Goal: Transaction & Acquisition: Purchase product/service

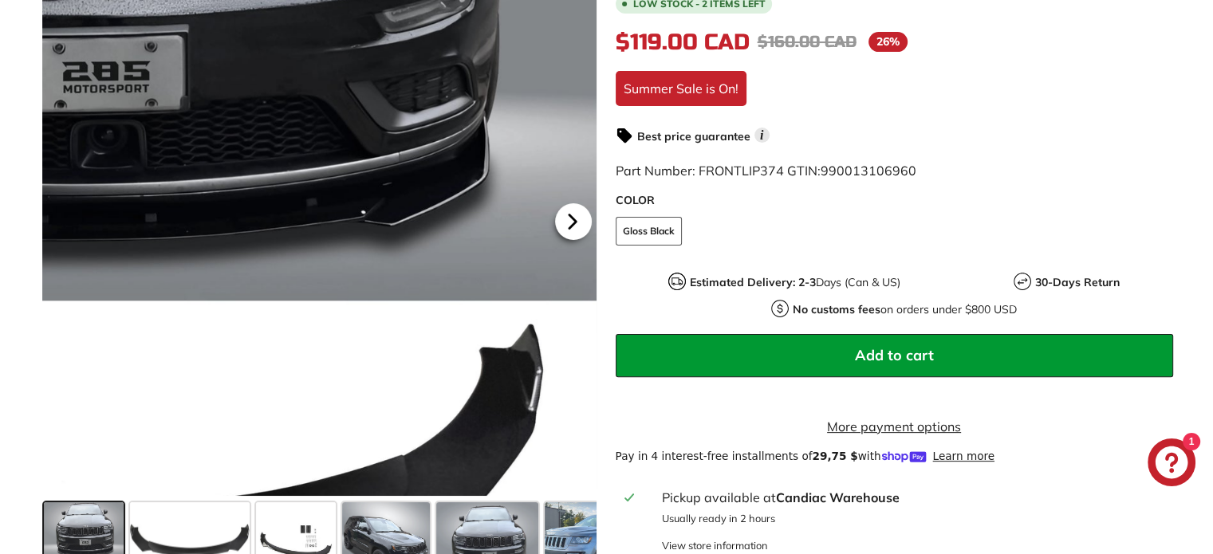
scroll to position [399, 0]
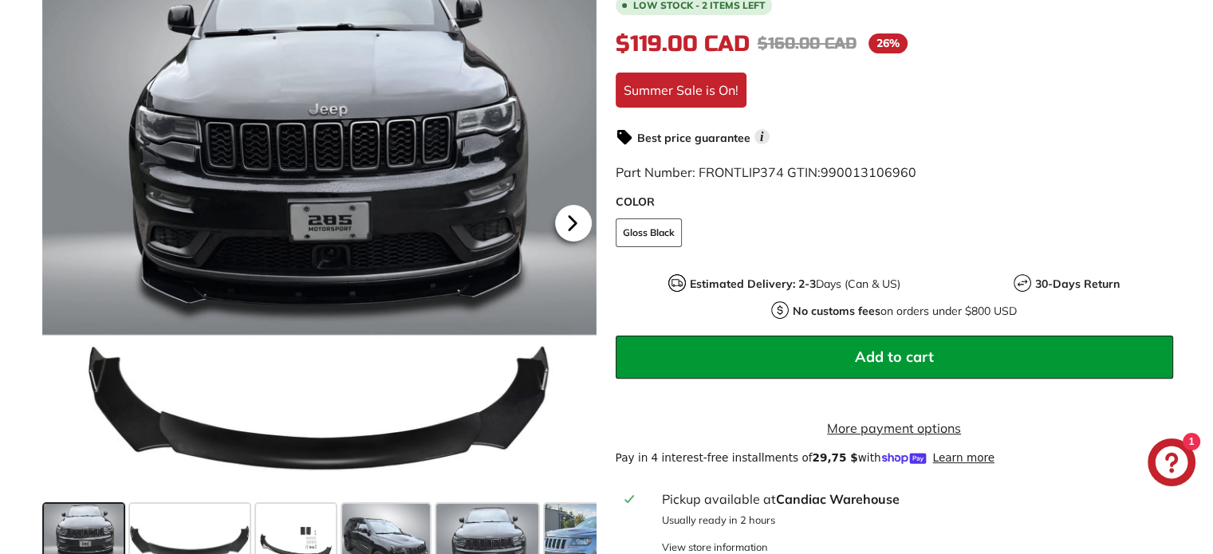
click at [570, 230] on icon at bounding box center [572, 223] width 6 height 14
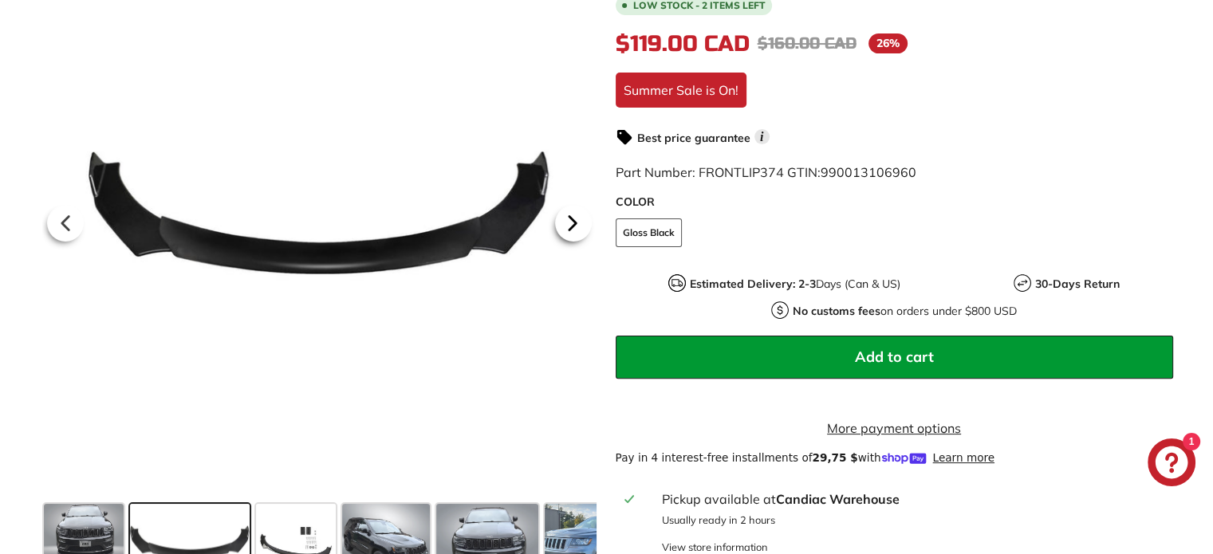
click at [574, 234] on icon at bounding box center [572, 222] width 37 height 37
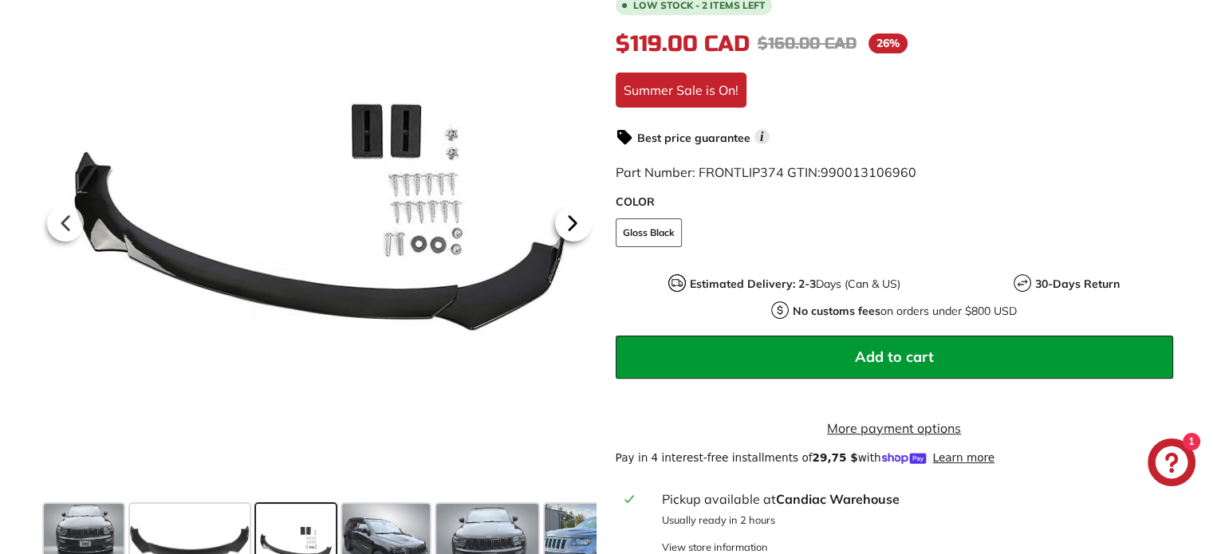
click at [568, 233] on icon at bounding box center [572, 222] width 37 height 37
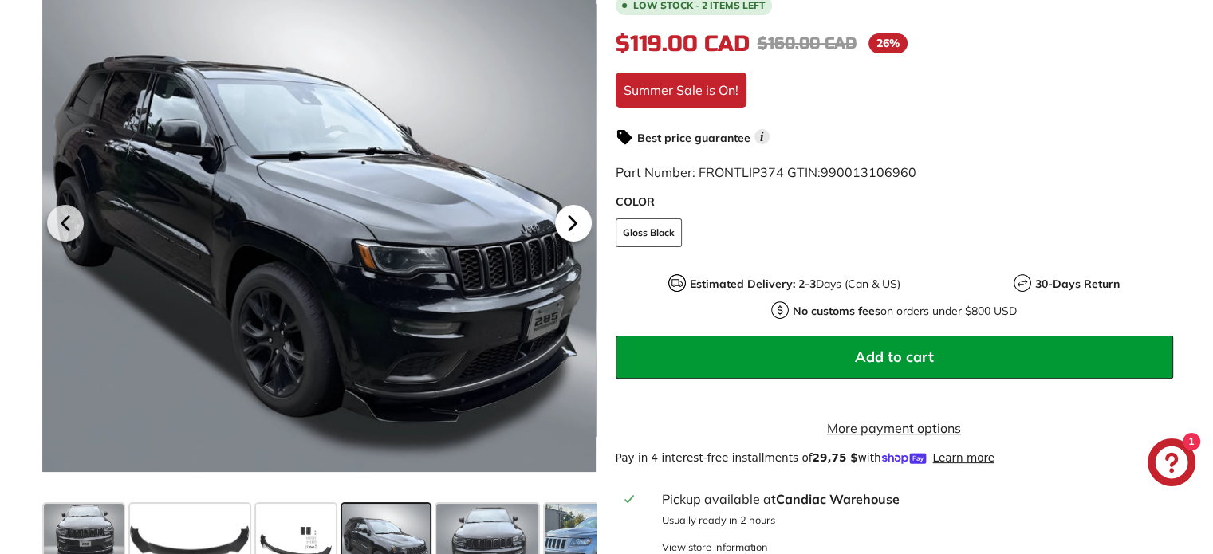
click at [573, 230] on icon at bounding box center [572, 223] width 6 height 14
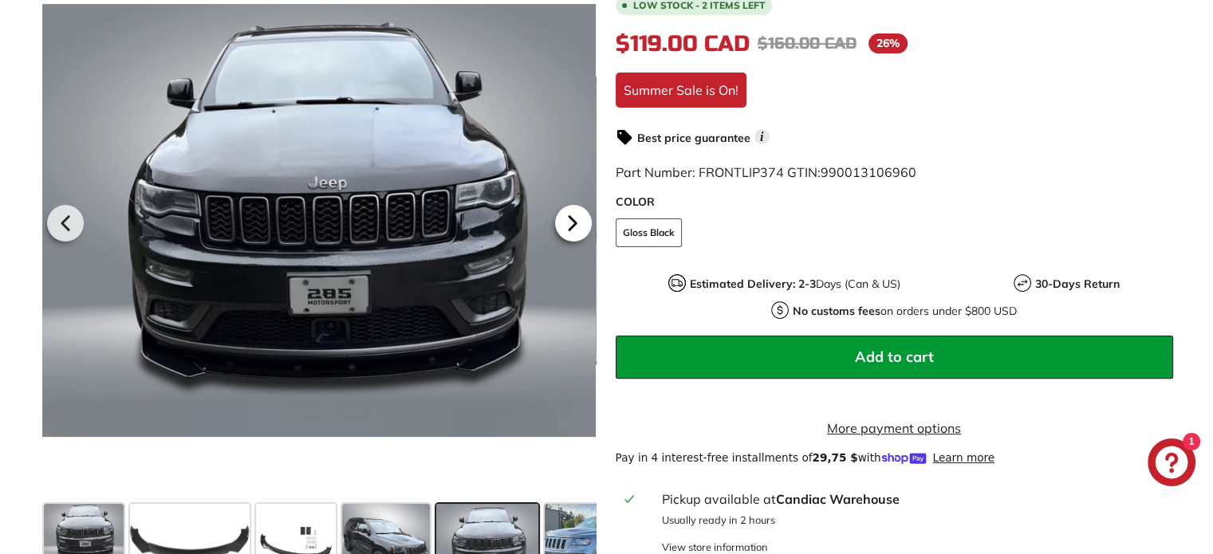
click at [573, 230] on icon at bounding box center [572, 223] width 6 height 14
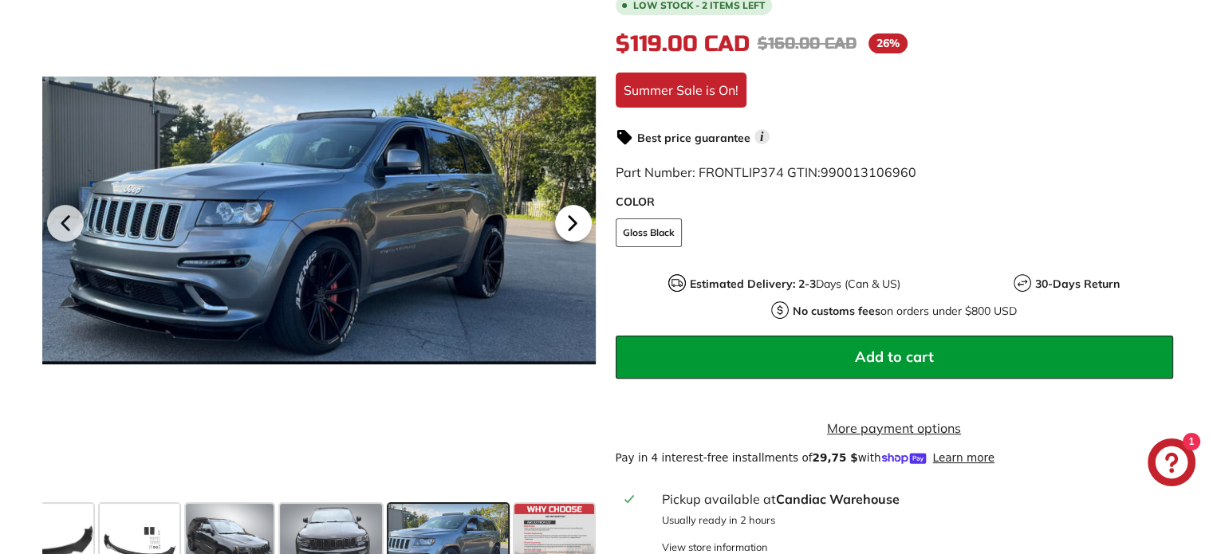
scroll to position [0, 156]
click at [573, 230] on icon at bounding box center [572, 223] width 6 height 14
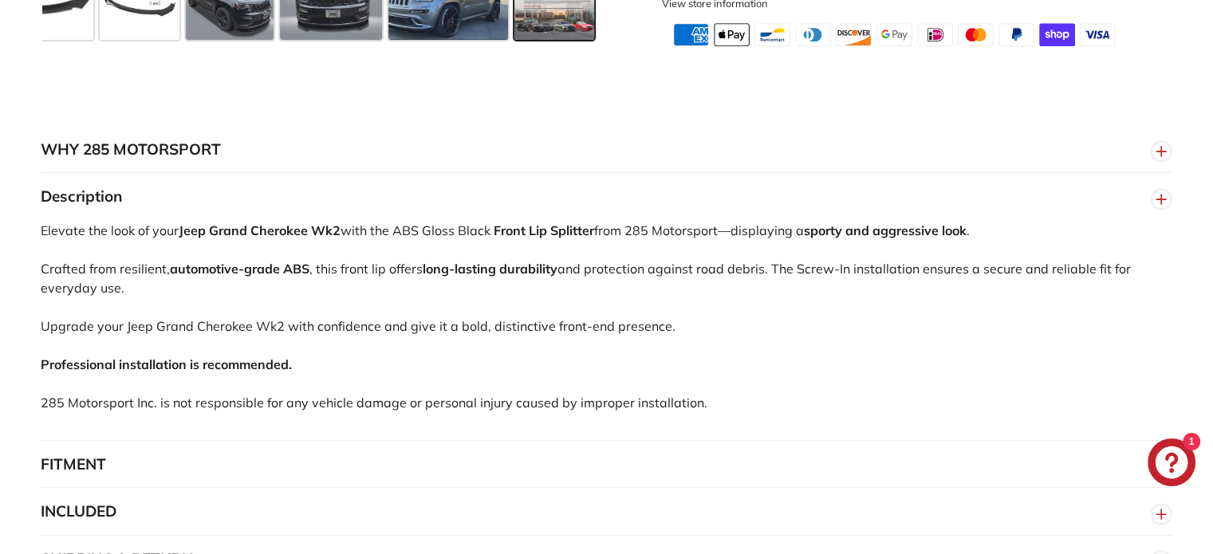
scroll to position [1037, 0]
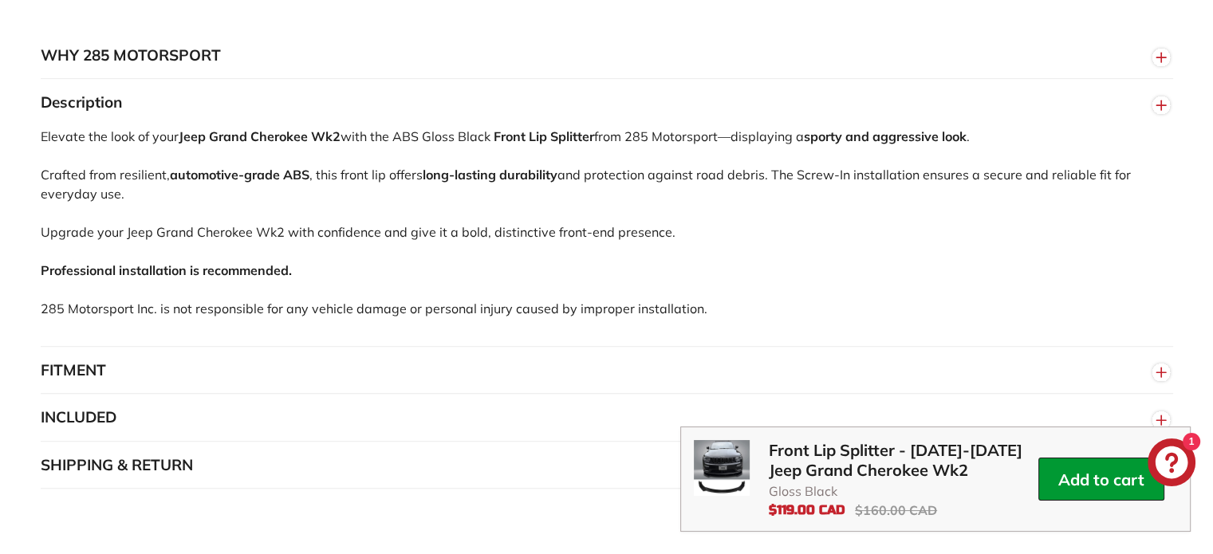
click at [80, 380] on button "FITMENT" at bounding box center [607, 371] width 1132 height 48
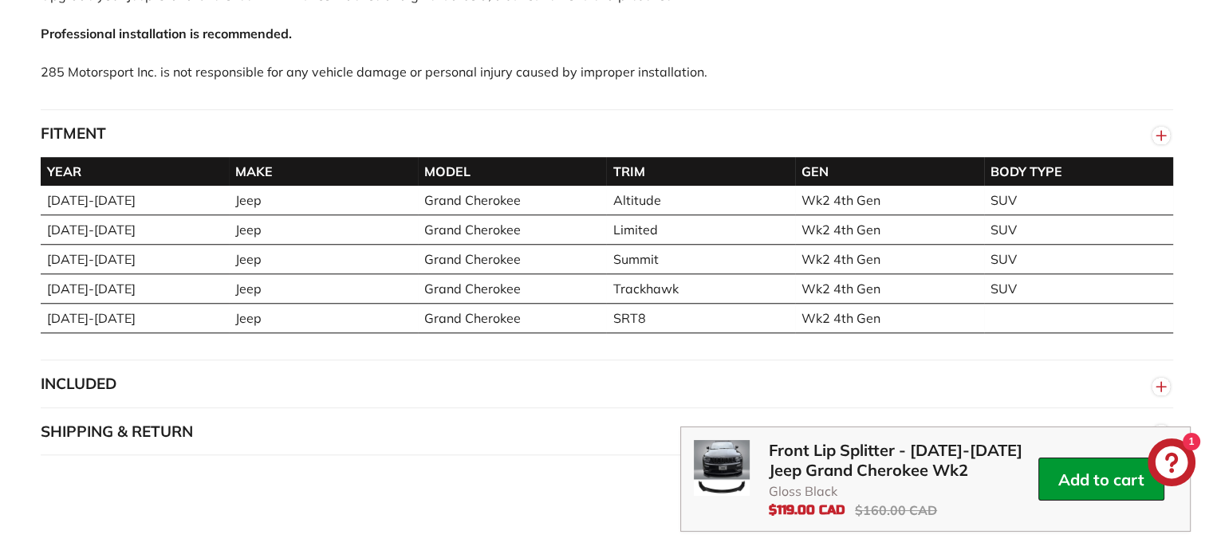
scroll to position [1276, 0]
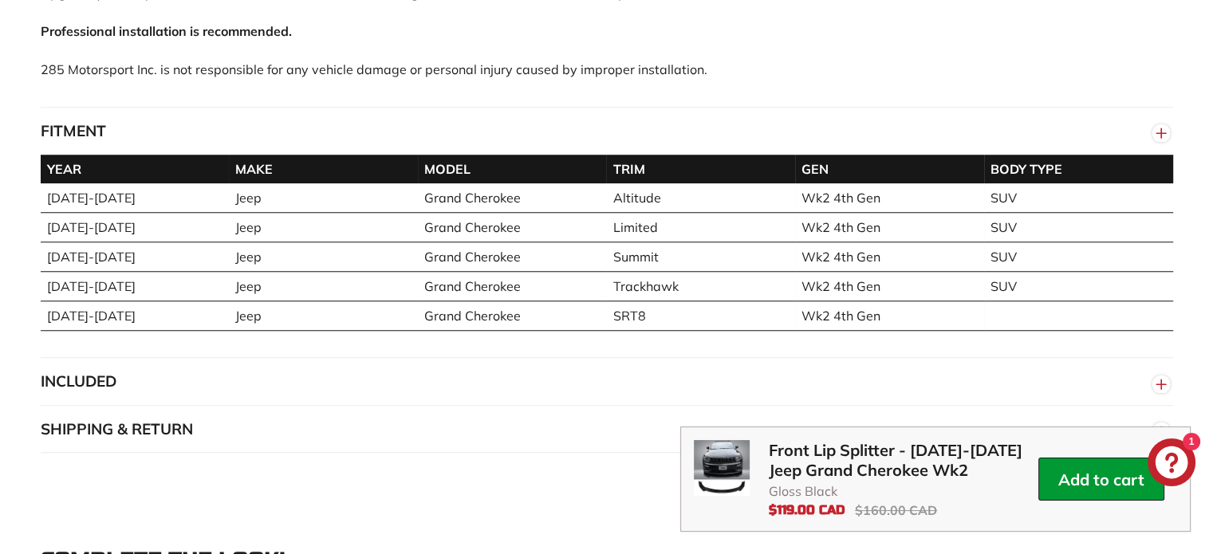
click at [170, 443] on button "SHIPPING & RETURN" at bounding box center [607, 430] width 1132 height 48
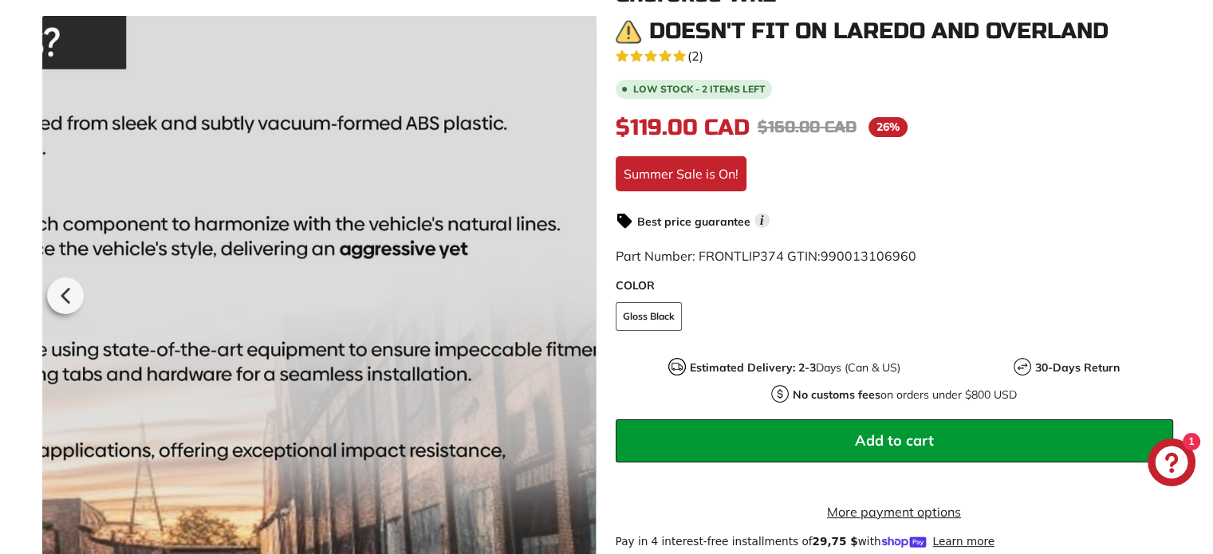
scroll to position [319, 0]
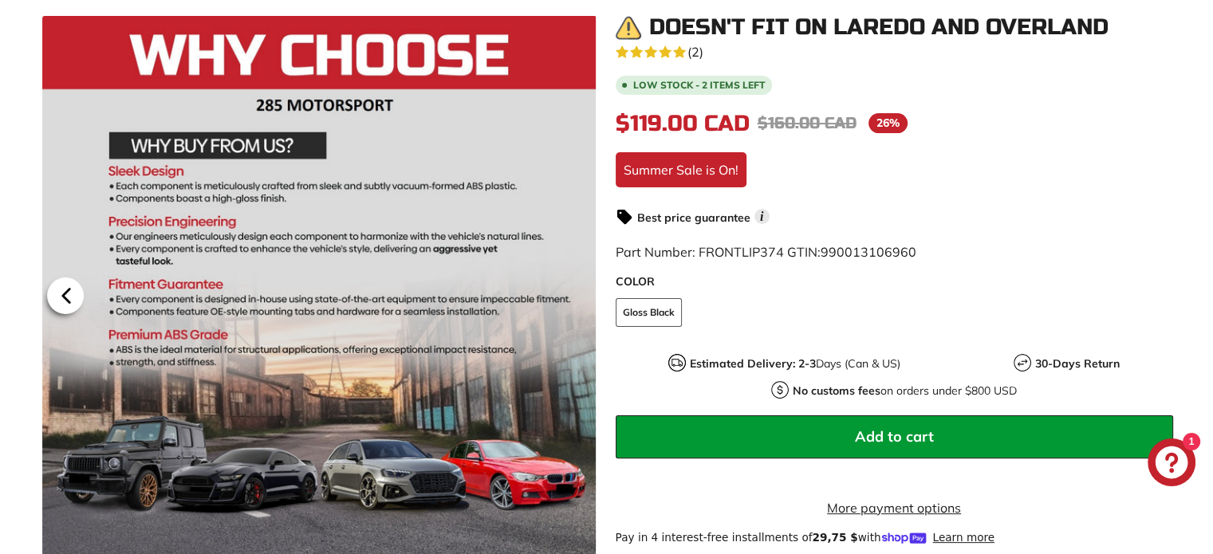
click at [66, 301] on icon at bounding box center [66, 296] width 37 height 37
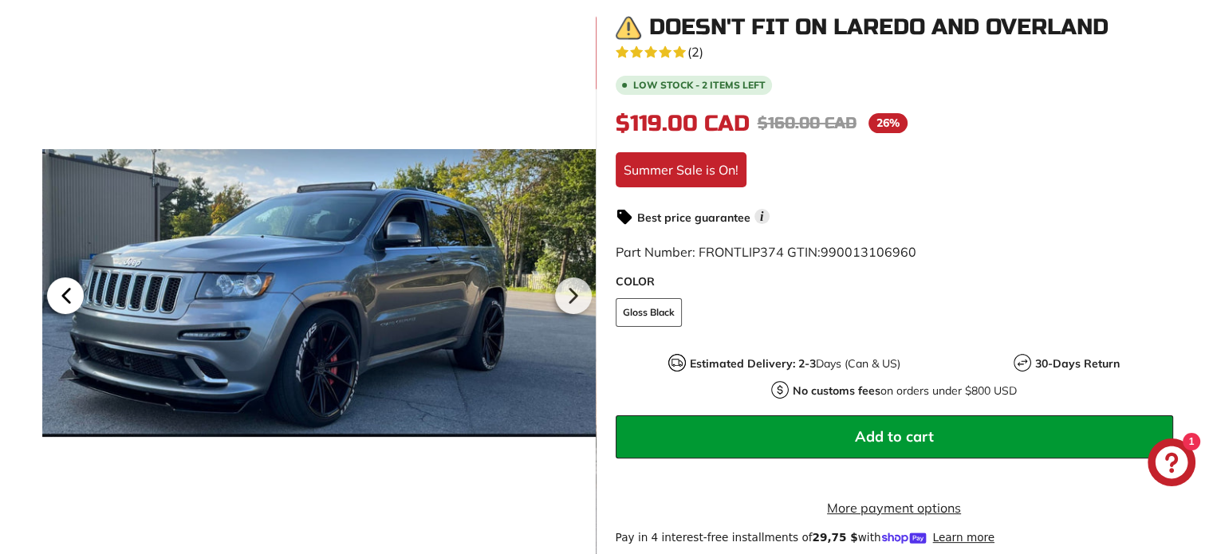
click at [66, 299] on icon at bounding box center [65, 296] width 6 height 14
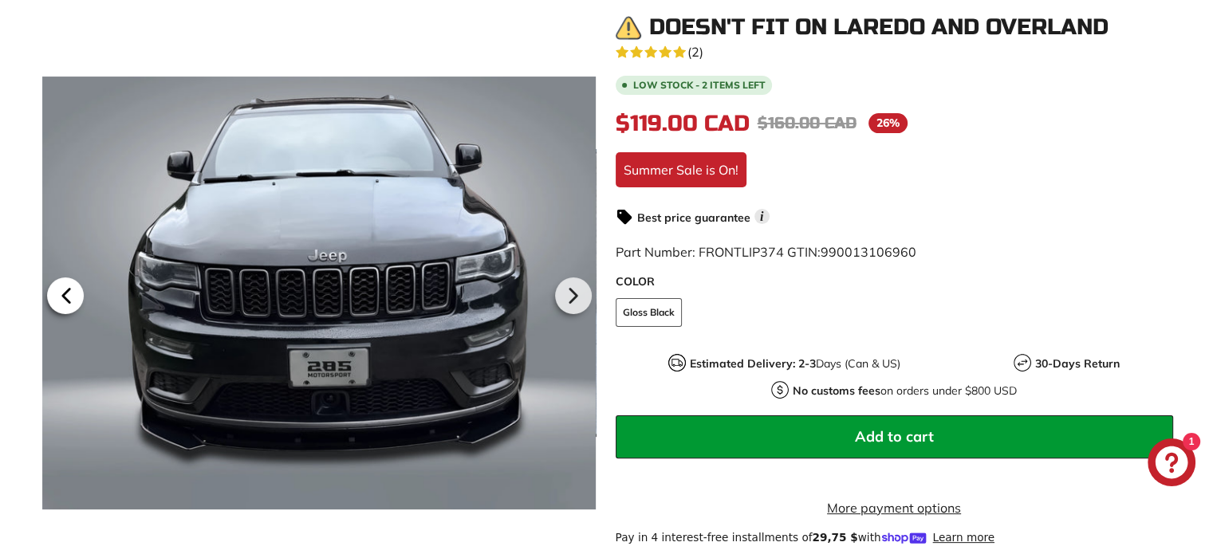
click at [66, 299] on icon at bounding box center [65, 296] width 6 height 14
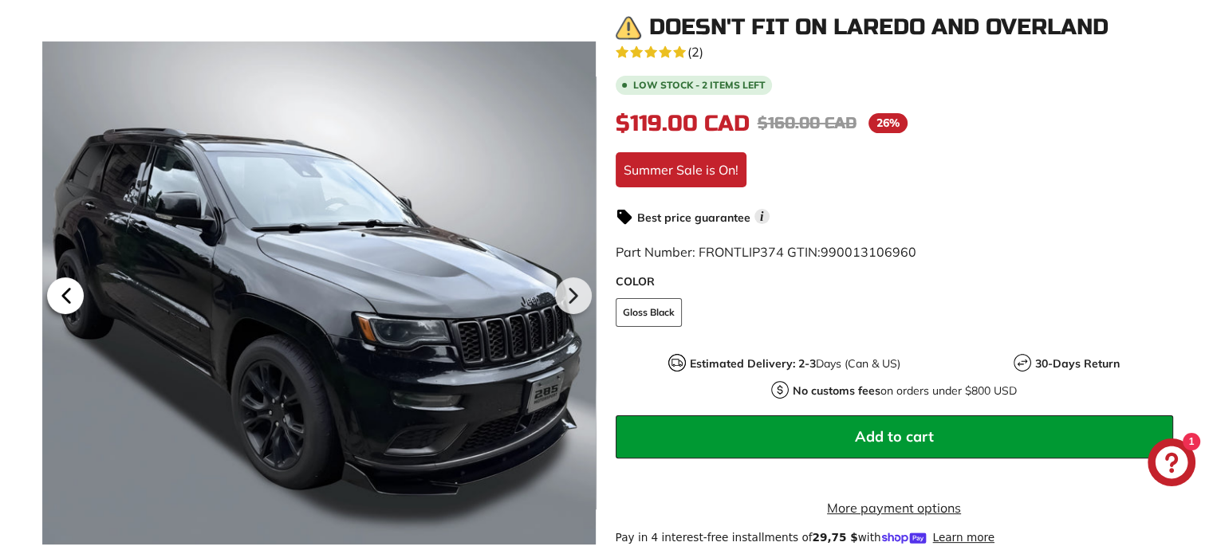
click at [66, 299] on icon at bounding box center [65, 296] width 6 height 14
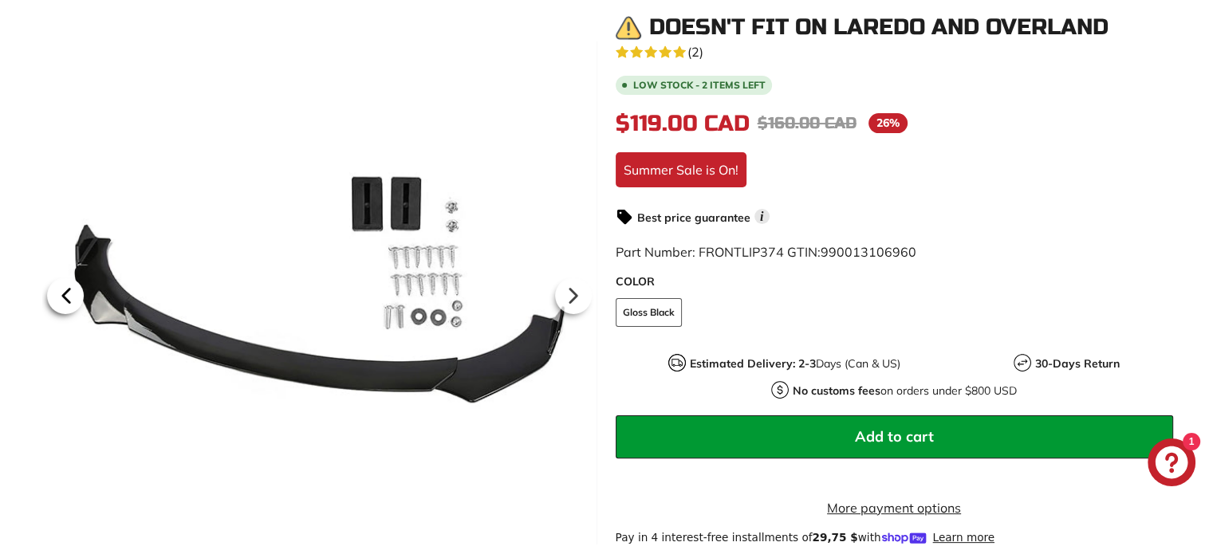
click at [66, 299] on icon at bounding box center [65, 296] width 6 height 14
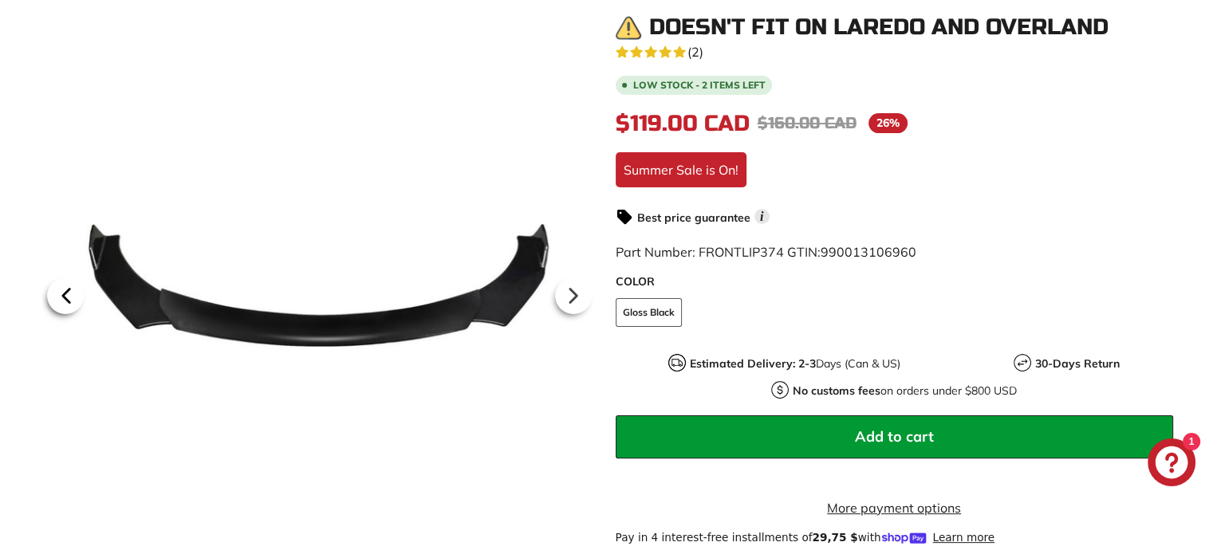
scroll to position [0, 0]
click at [66, 299] on icon at bounding box center [65, 296] width 6 height 14
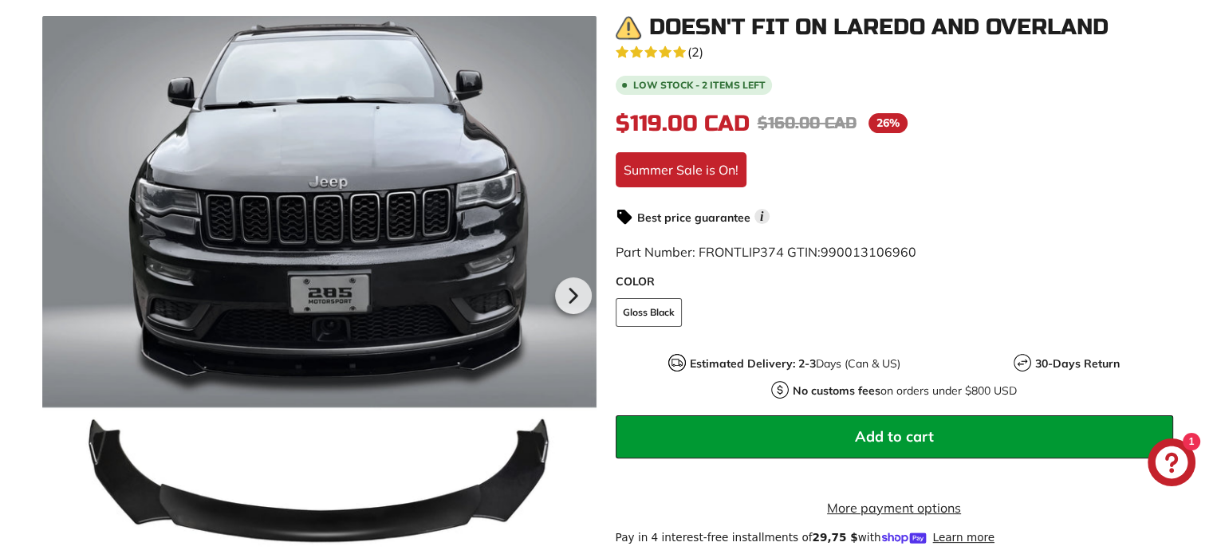
click at [66, 299] on div at bounding box center [319, 293] width 554 height 554
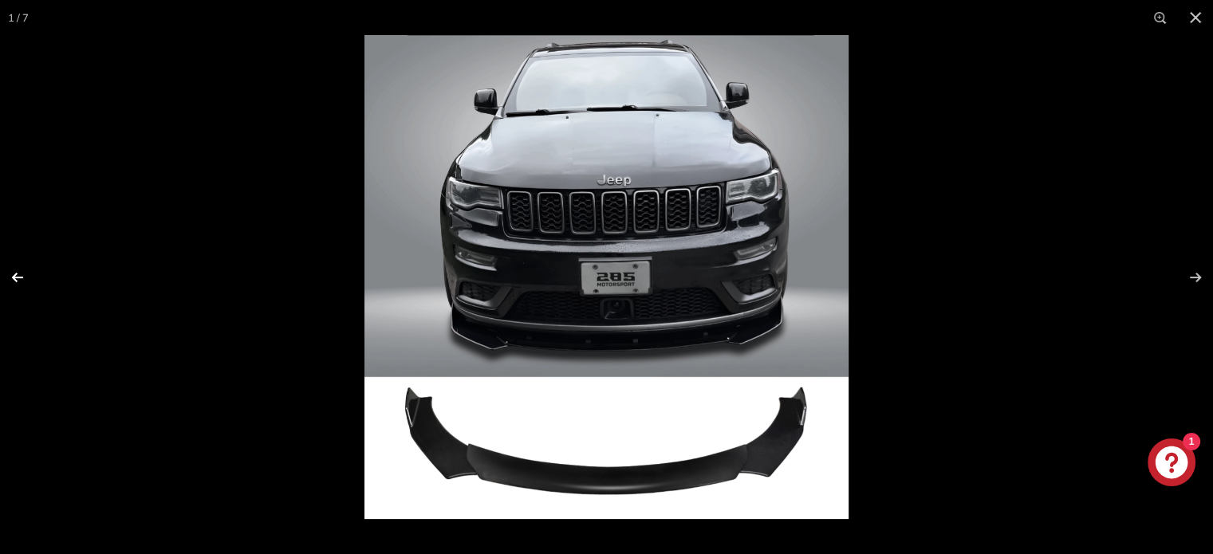
click at [15, 276] on button at bounding box center [28, 278] width 56 height 80
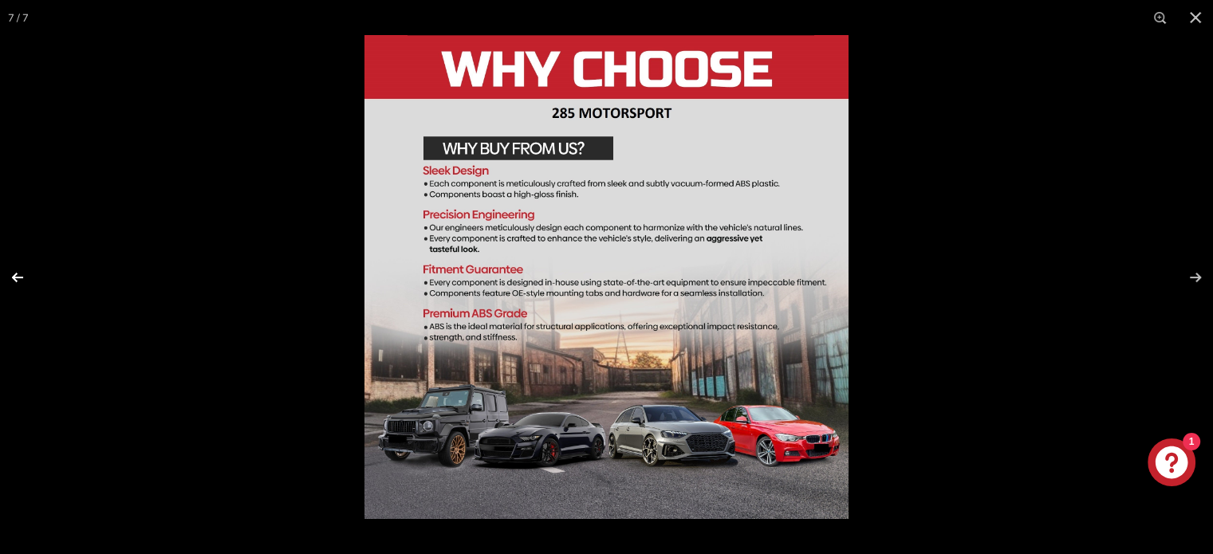
scroll to position [0, 156]
click at [1194, 278] on button at bounding box center [1185, 278] width 56 height 80
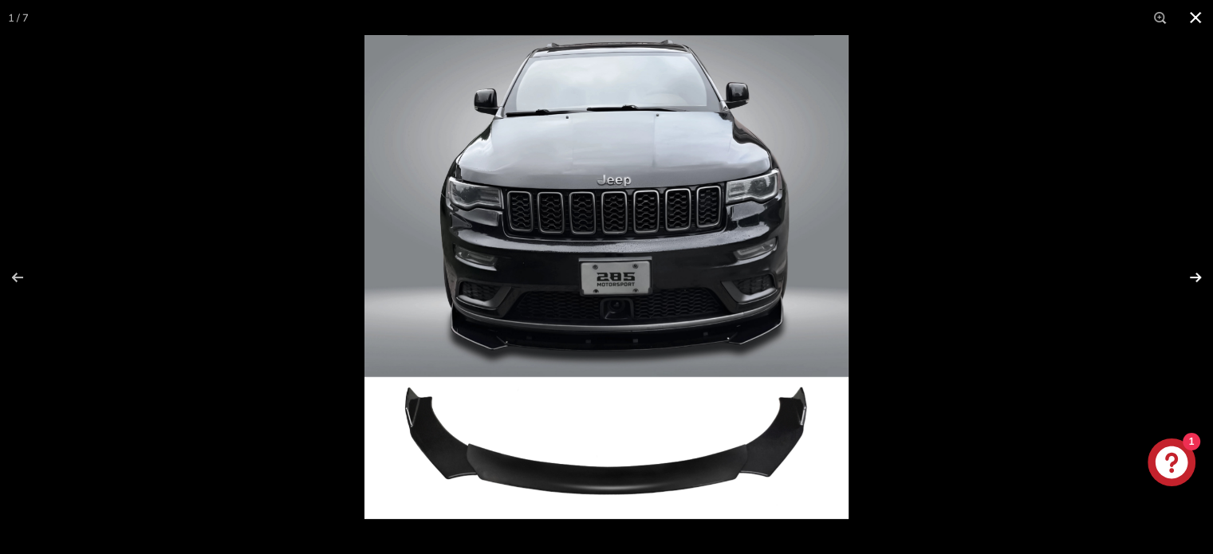
scroll to position [0, 0]
click at [1193, 277] on button at bounding box center [1185, 278] width 56 height 80
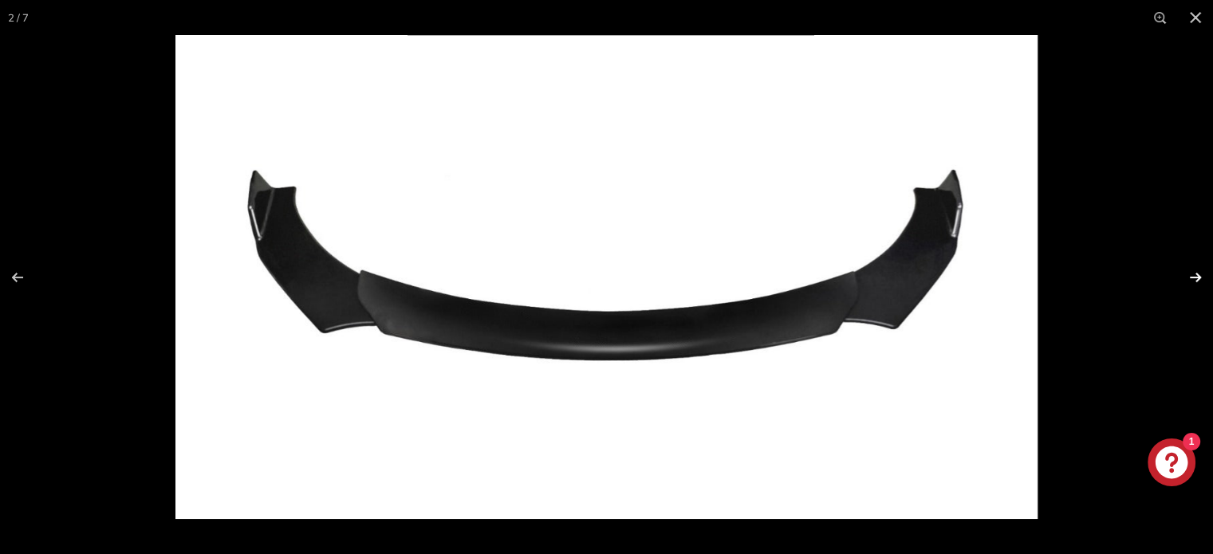
click at [1193, 276] on button at bounding box center [1185, 278] width 56 height 80
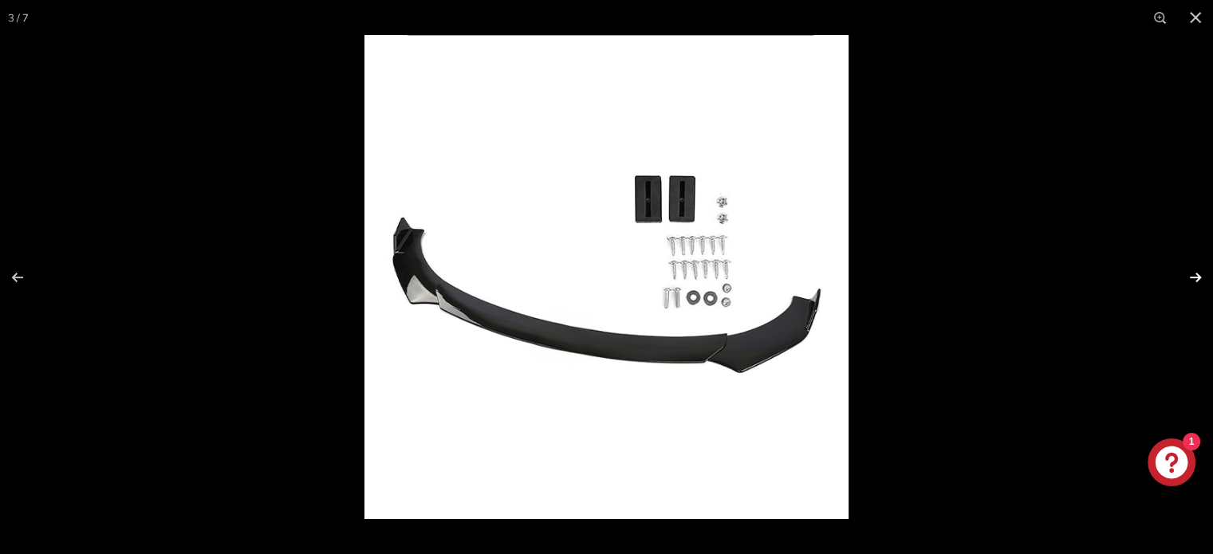
click at [1195, 277] on button at bounding box center [1185, 278] width 56 height 80
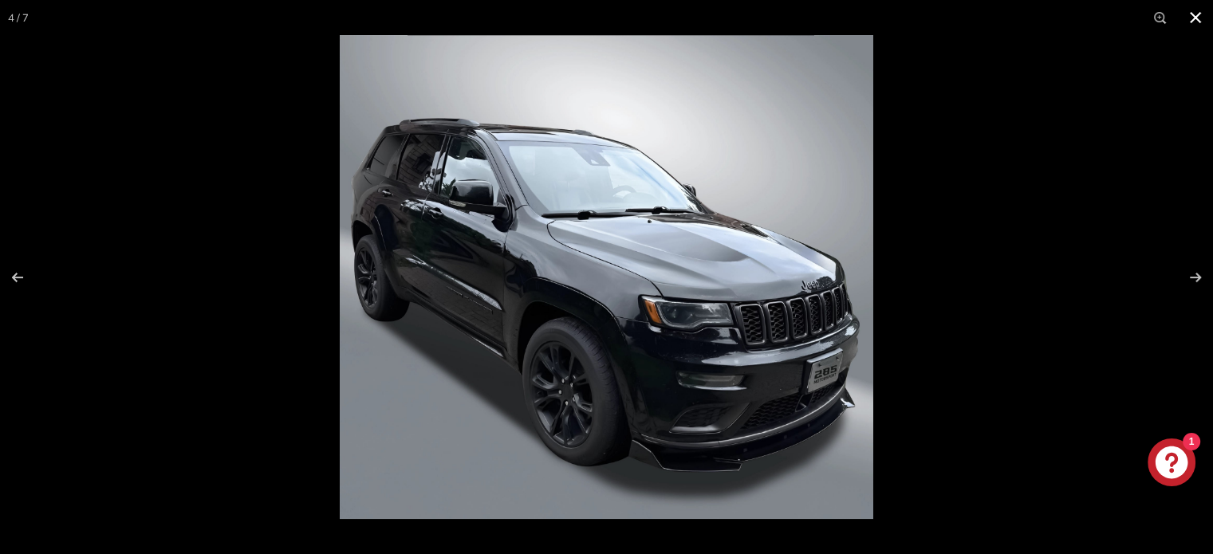
click at [1193, 13] on button at bounding box center [1195, 17] width 35 height 35
